Goal: Task Accomplishment & Management: Manage account settings

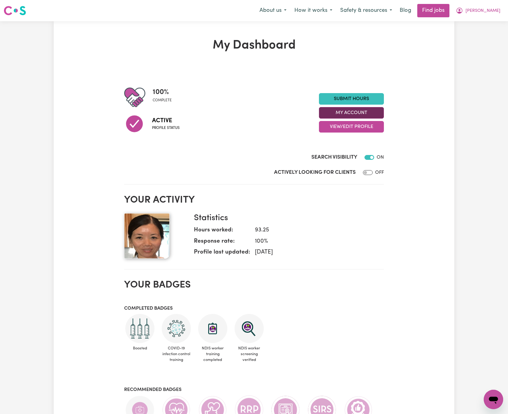
click at [367, 113] on button "My Account" at bounding box center [351, 113] width 65 height 12
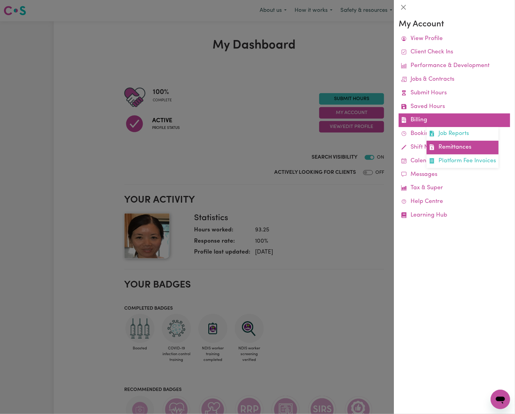
click at [445, 146] on link "Remittances" at bounding box center [463, 148] width 72 height 14
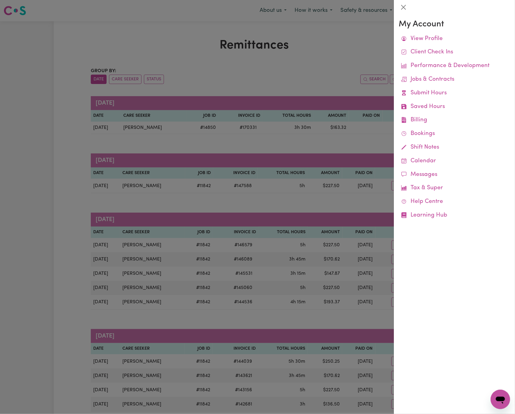
click at [320, 84] on div at bounding box center [257, 207] width 515 height 414
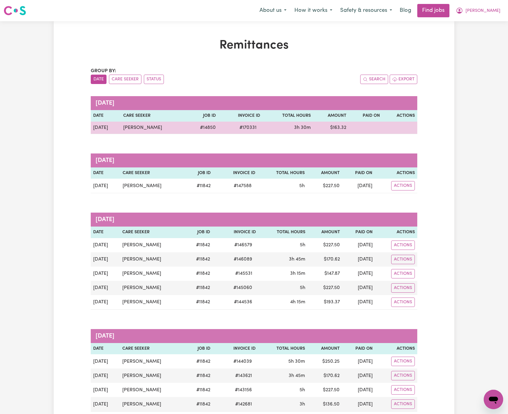
drag, startPoint x: 171, startPoint y: 129, endPoint x: 117, endPoint y: 125, distance: 53.9
click at [121, 125] on td "[PERSON_NAME]" at bounding box center [154, 128] width 66 height 12
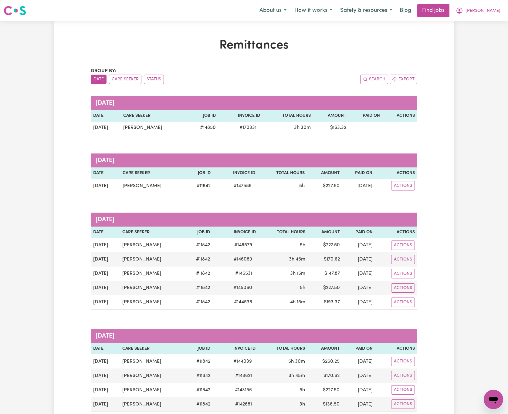
copy td "[PERSON_NAME]"
click at [494, 9] on span "[PERSON_NAME]" at bounding box center [483, 11] width 35 height 7
click at [494, 46] on link "Logout" at bounding box center [480, 47] width 48 height 12
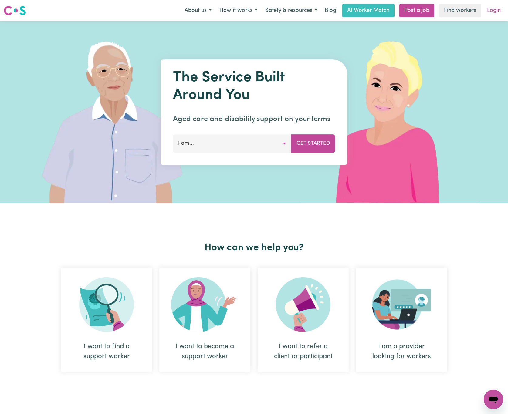
click at [489, 12] on link "Login" at bounding box center [494, 10] width 21 height 13
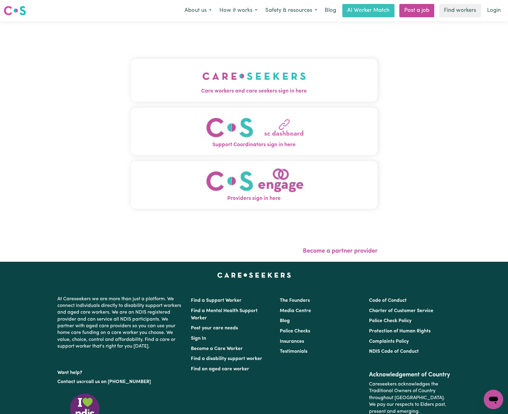
click at [203, 84] on img "Care workers and care seekers sign in here" at bounding box center [255, 76] width 104 height 22
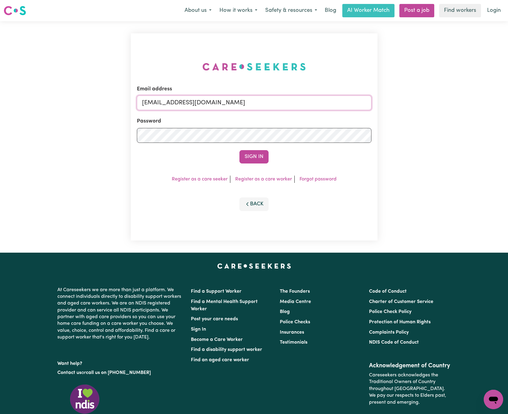
paste input "[PERSON_NAME][EMAIL_ADDRESS][PERSON_NAME]"
drag, startPoint x: 174, startPoint y: 101, endPoint x: 392, endPoint y: 104, distance: 217.7
click at [392, 104] on div "Email address [EMAIL_ADDRESS][DOMAIN_NAME] Password Sign In Register as a care …" at bounding box center [254, 137] width 508 height 232
type input "[EMAIL_ADDRESS][PERSON_NAME][PERSON_NAME][DOMAIN_NAME]"
click at [240, 150] on button "Sign In" at bounding box center [254, 156] width 29 height 13
